Goal: Information Seeking & Learning: Learn about a topic

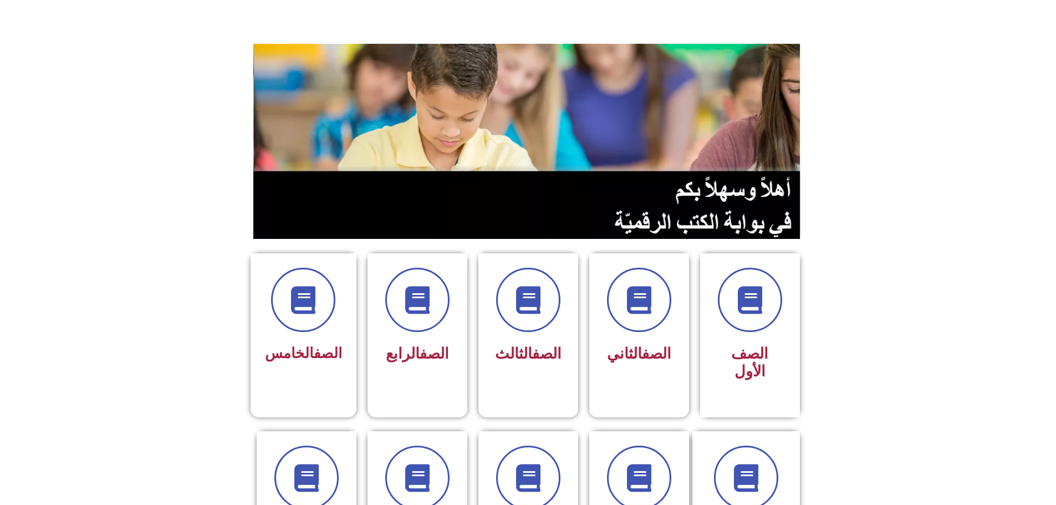
scroll to position [111, 0]
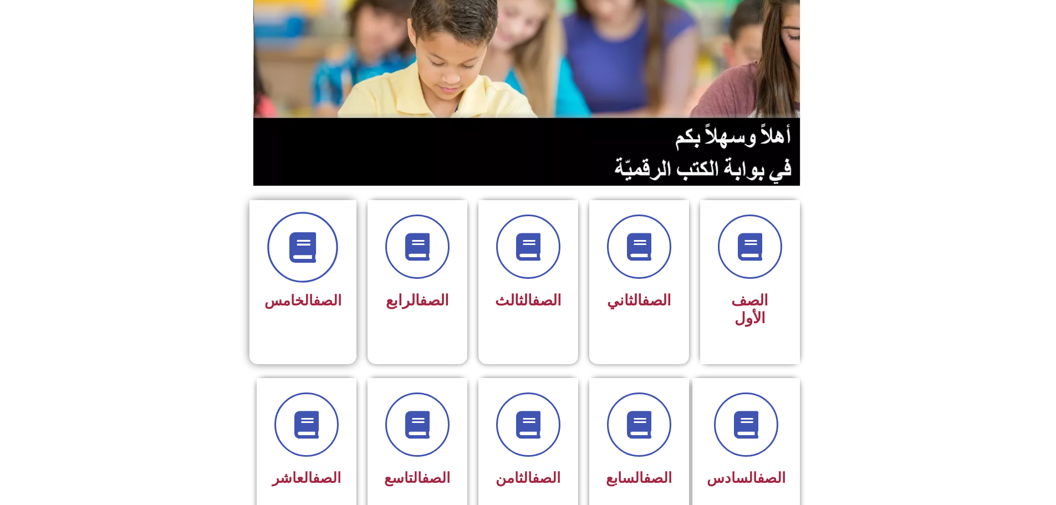
click at [307, 232] on icon at bounding box center [303, 247] width 30 height 30
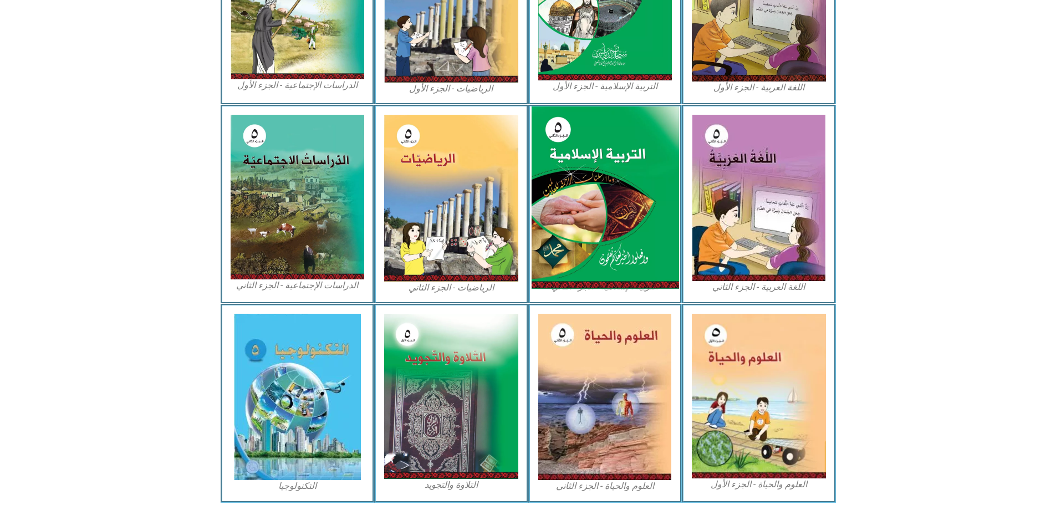
scroll to position [443, 0]
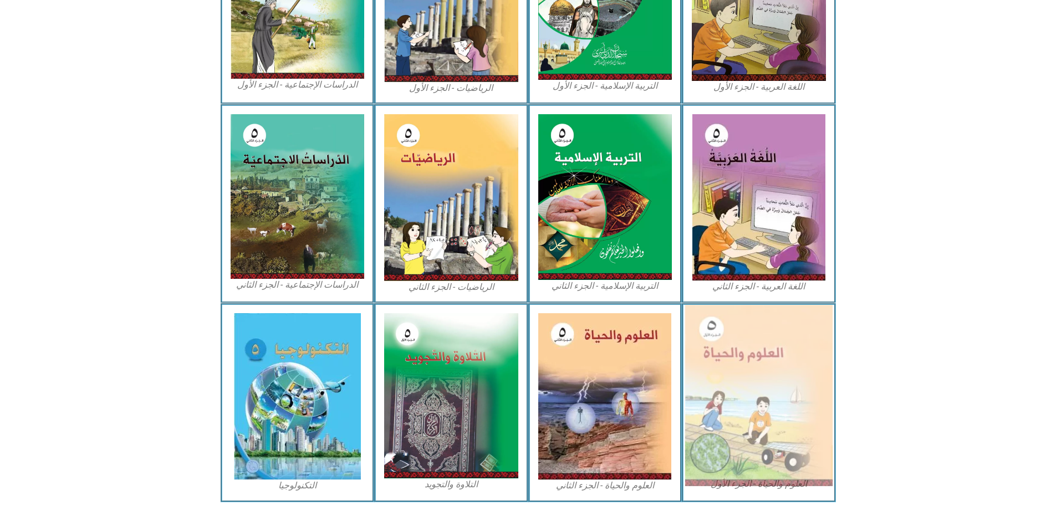
click at [744, 352] on img at bounding box center [758, 395] width 147 height 181
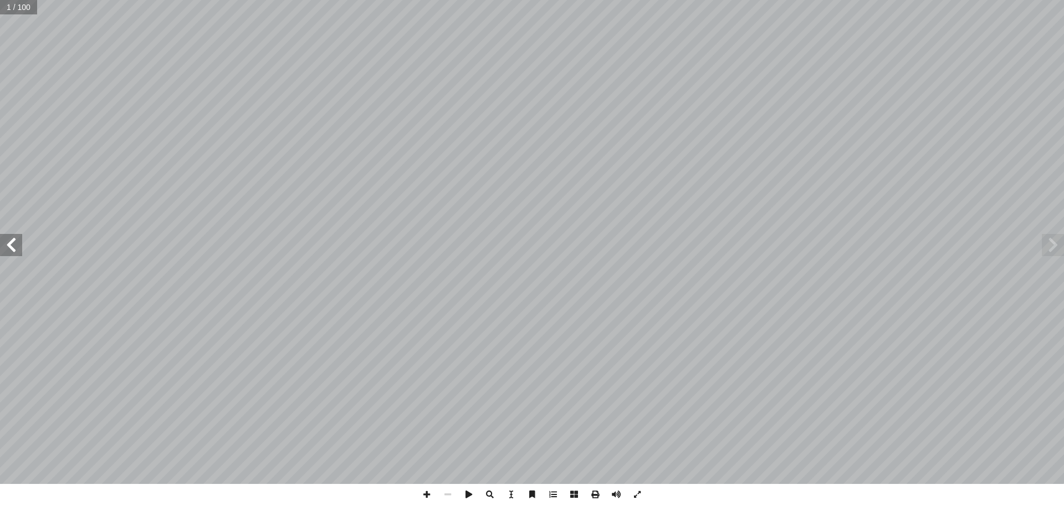
click at [7, 245] on span at bounding box center [11, 245] width 22 height 22
click at [5, 245] on span at bounding box center [11, 245] width 22 height 22
click at [3, 244] on span at bounding box center [11, 245] width 22 height 22
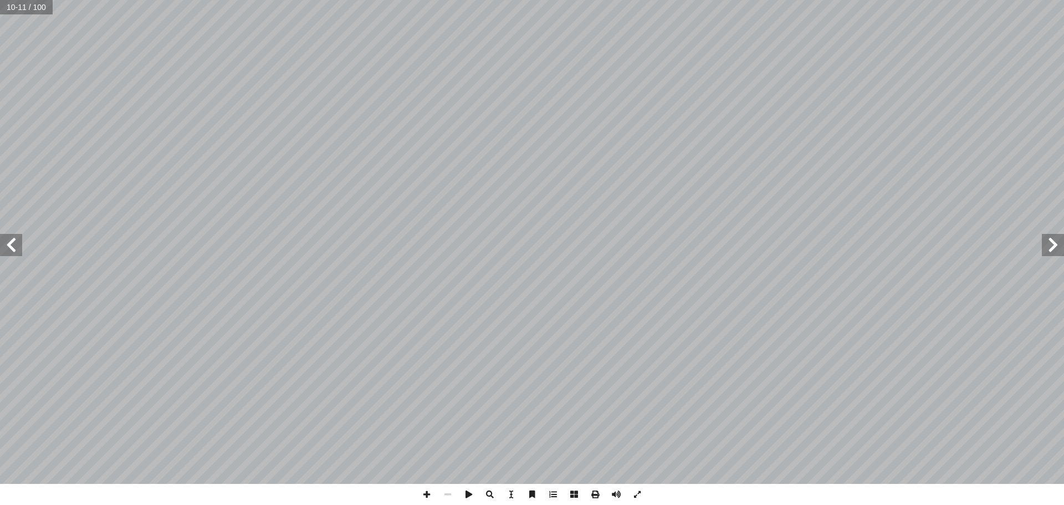
click at [4, 244] on span at bounding box center [11, 245] width 22 height 22
click at [1058, 250] on span at bounding box center [1053, 245] width 22 height 22
click at [7, 248] on span at bounding box center [11, 245] width 22 height 22
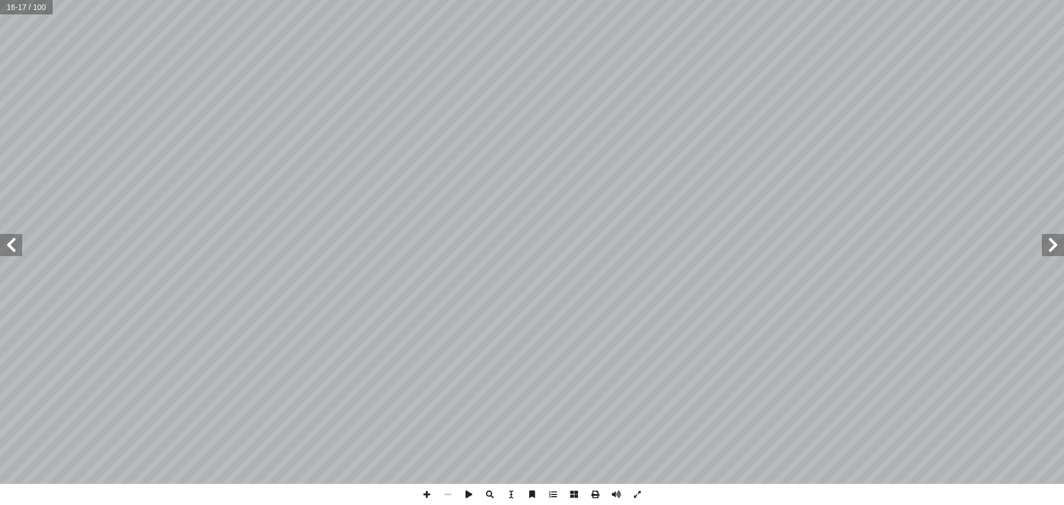
click at [13, 250] on span at bounding box center [11, 245] width 22 height 22
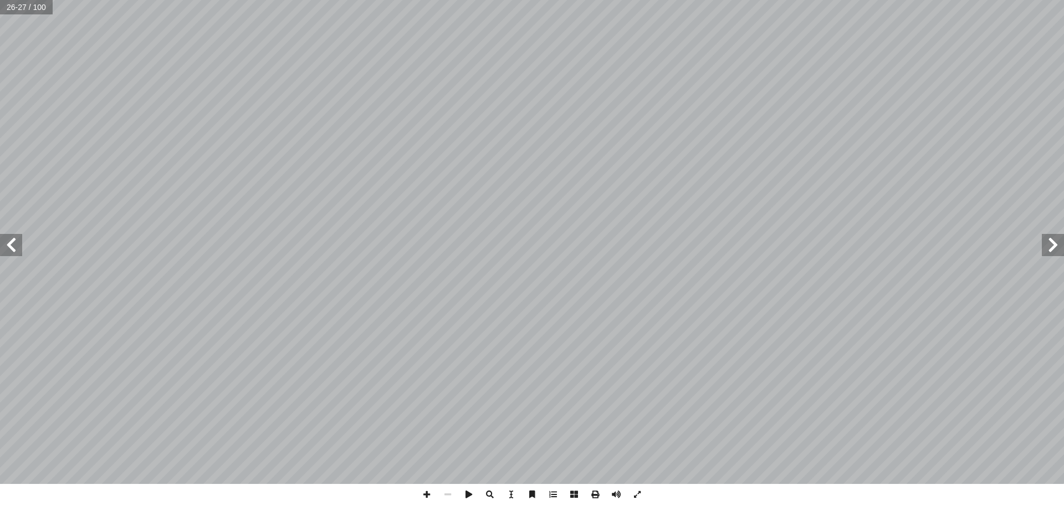
click at [13, 250] on span at bounding box center [11, 245] width 22 height 22
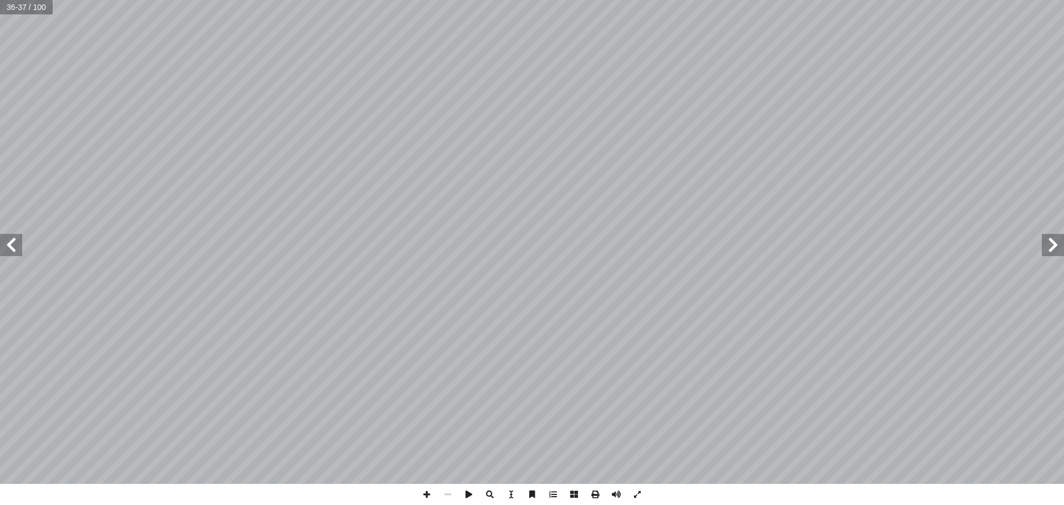
click at [13, 250] on span at bounding box center [11, 245] width 22 height 22
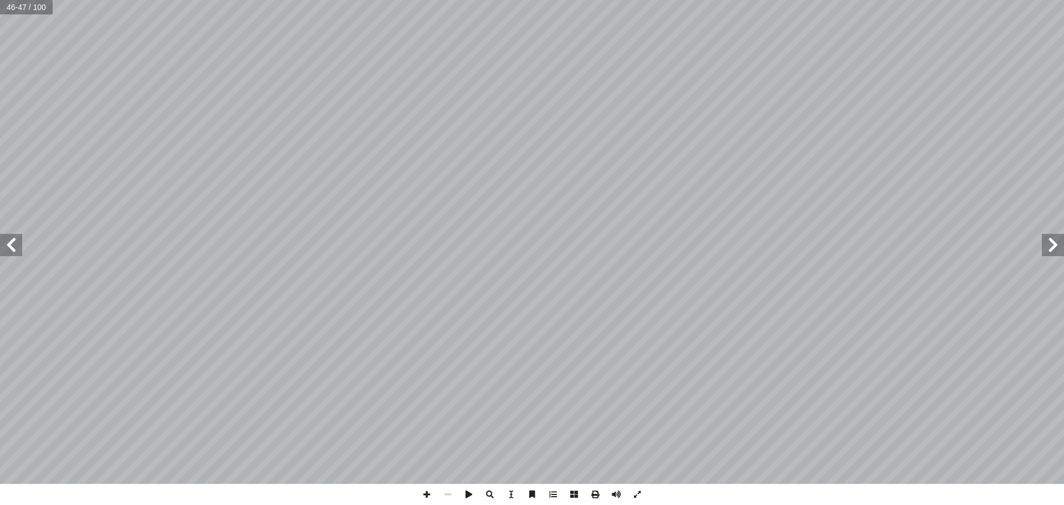
click at [13, 250] on span at bounding box center [11, 245] width 22 height 22
click at [18, 249] on span at bounding box center [11, 245] width 22 height 22
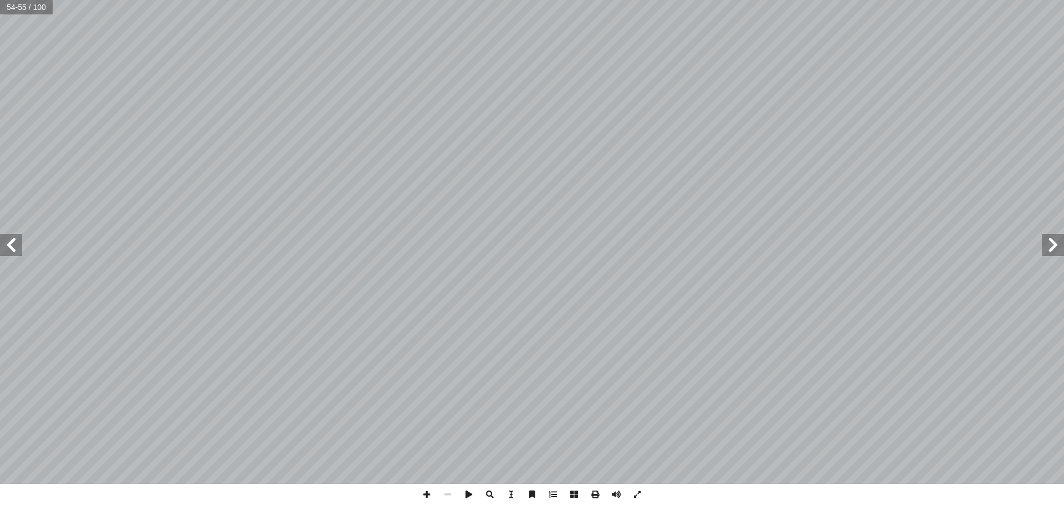
click at [18, 249] on span at bounding box center [11, 245] width 22 height 22
click at [7, 253] on span at bounding box center [11, 245] width 22 height 22
click at [12, 253] on span at bounding box center [11, 245] width 22 height 22
click at [3, 239] on span at bounding box center [11, 245] width 22 height 22
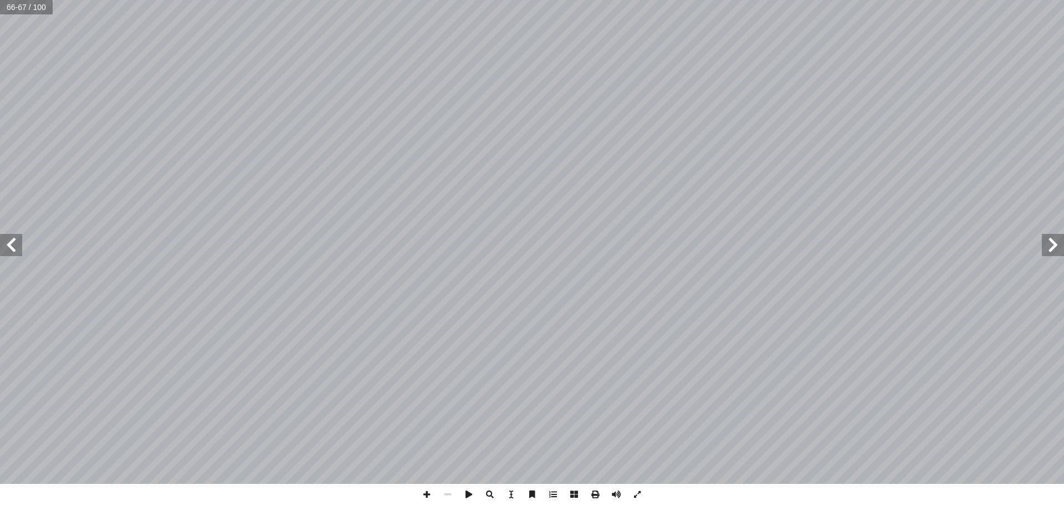
click at [4, 242] on span at bounding box center [11, 245] width 22 height 22
